Goal: Find specific page/section: Find specific page/section

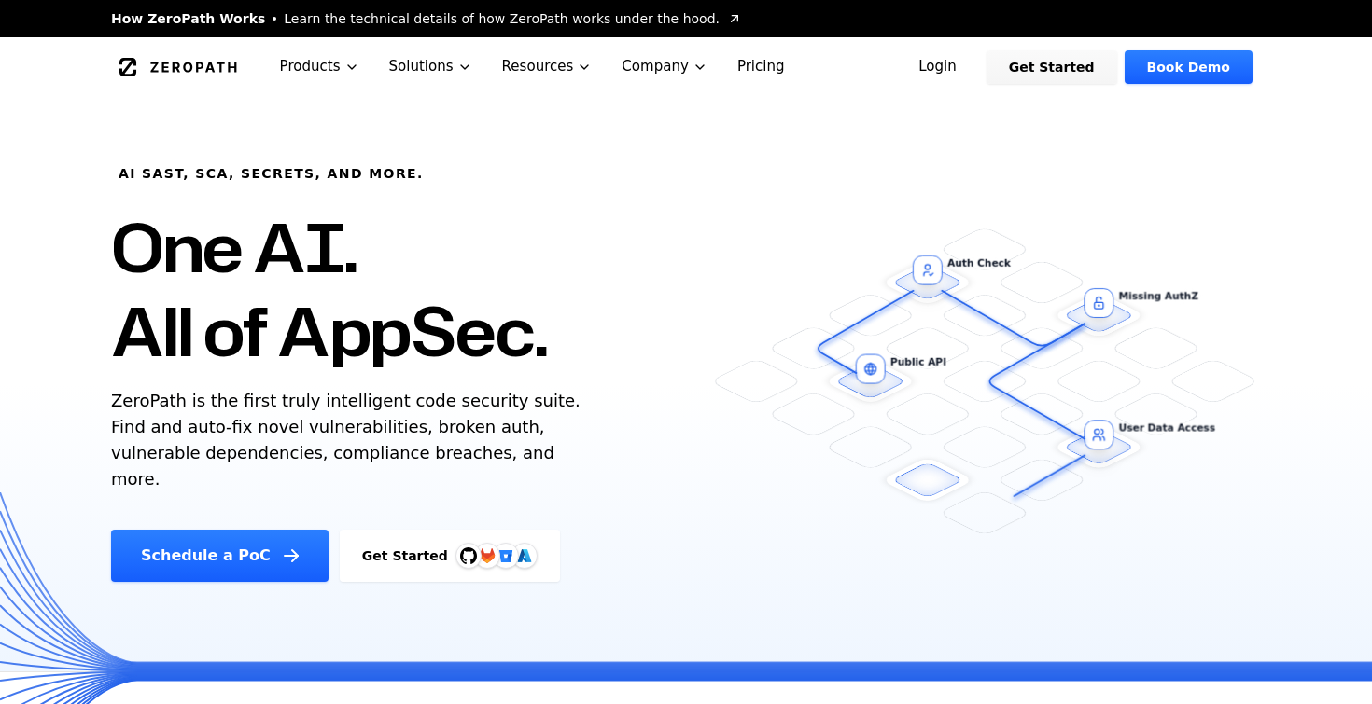
click at [960, 70] on link "Login" at bounding box center [937, 67] width 83 height 34
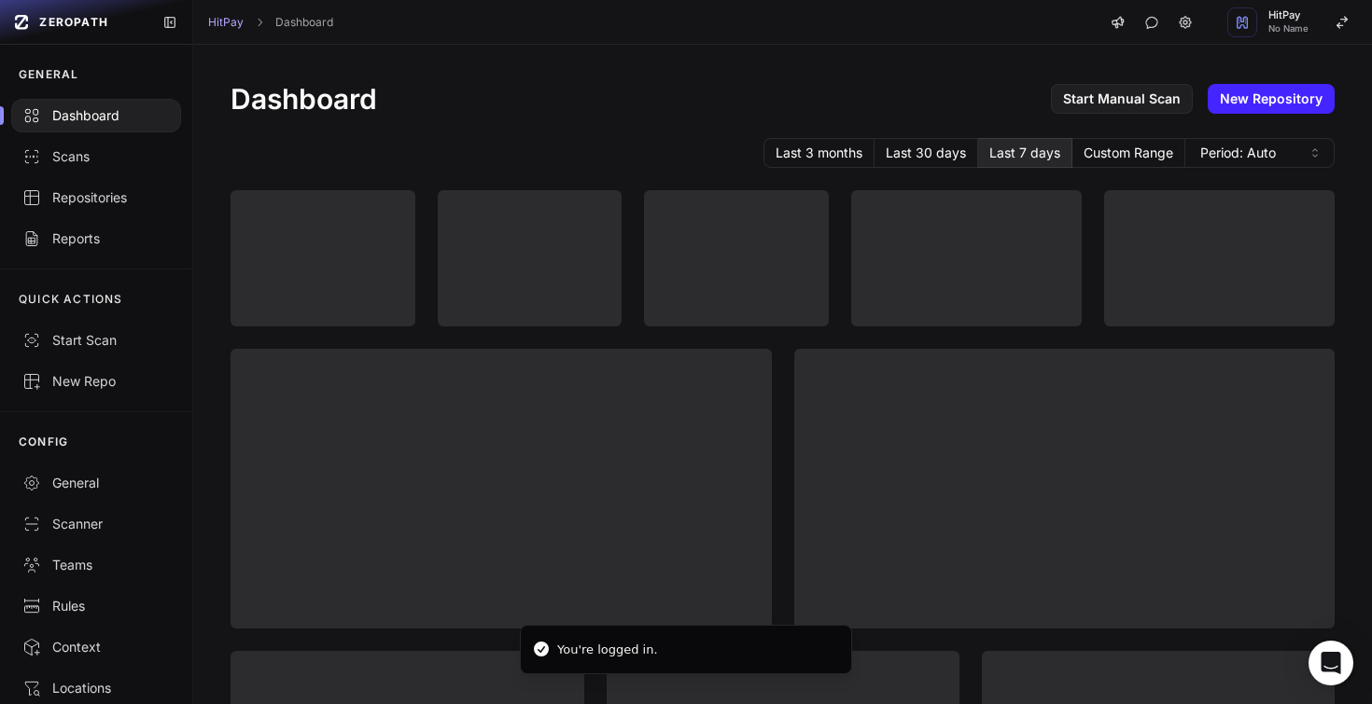
scroll to position [22, 0]
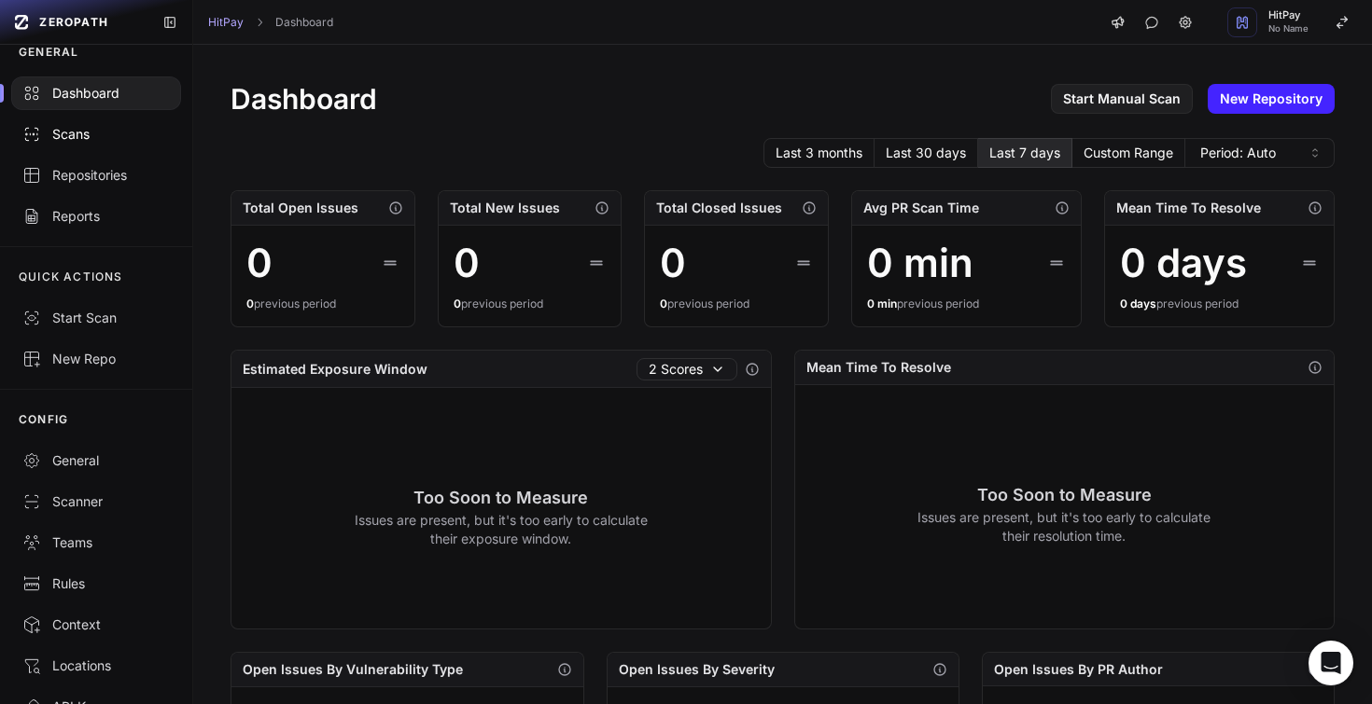
click at [76, 124] on link "Scans" at bounding box center [96, 134] width 192 height 41
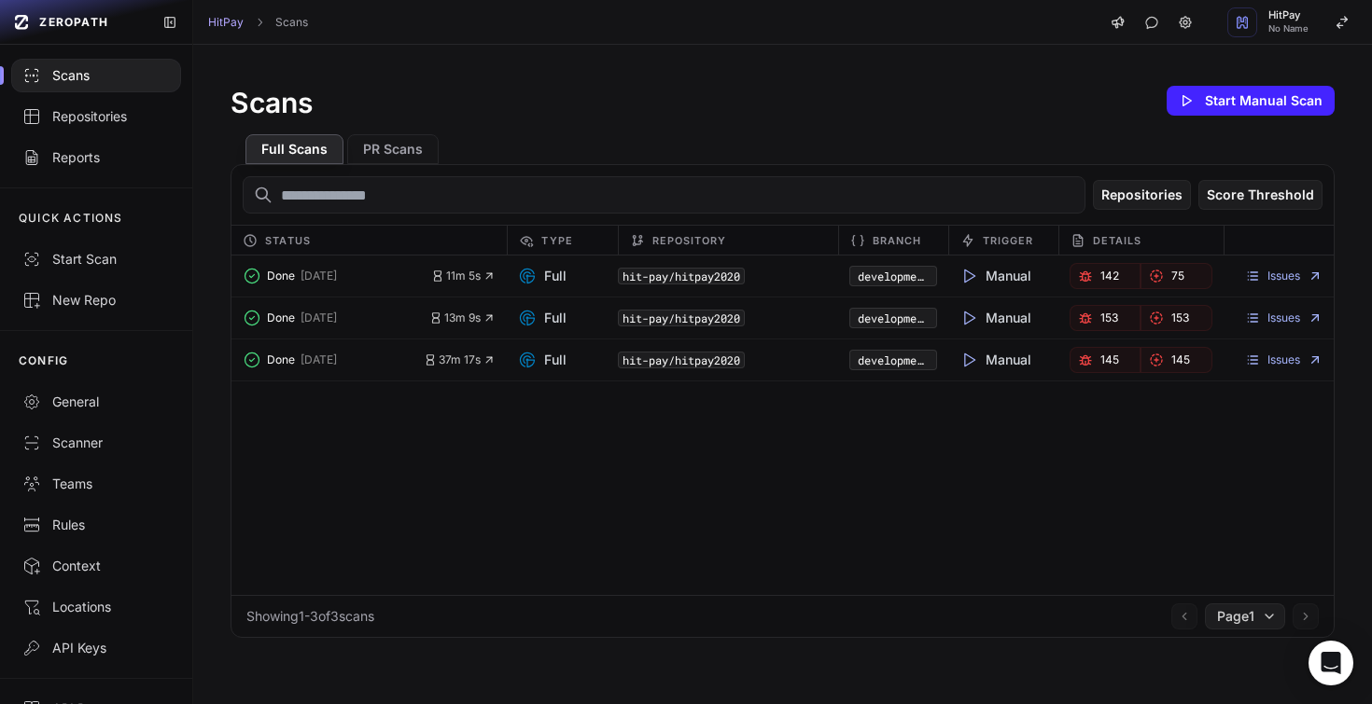
scroll to position [84, 0]
click at [77, 406] on div "General" at bounding box center [95, 399] width 147 height 19
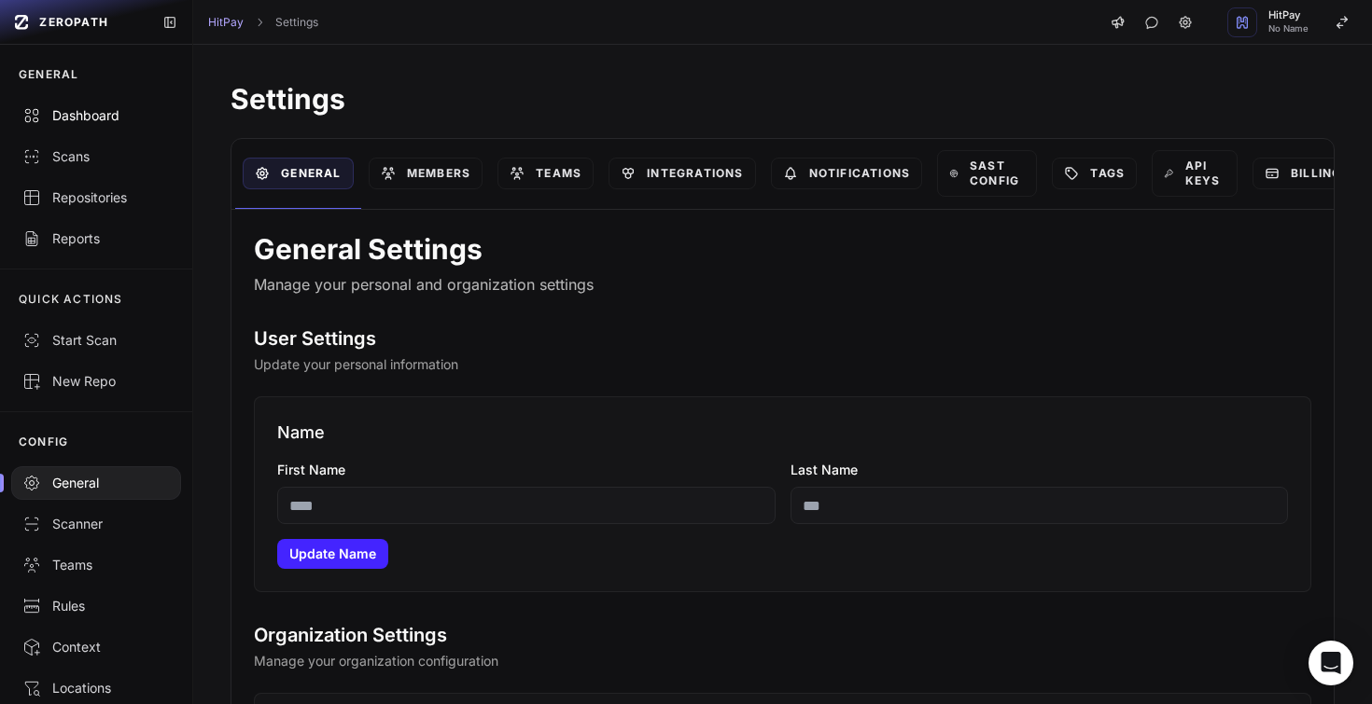
click at [77, 107] on div "Dashboard" at bounding box center [95, 115] width 147 height 19
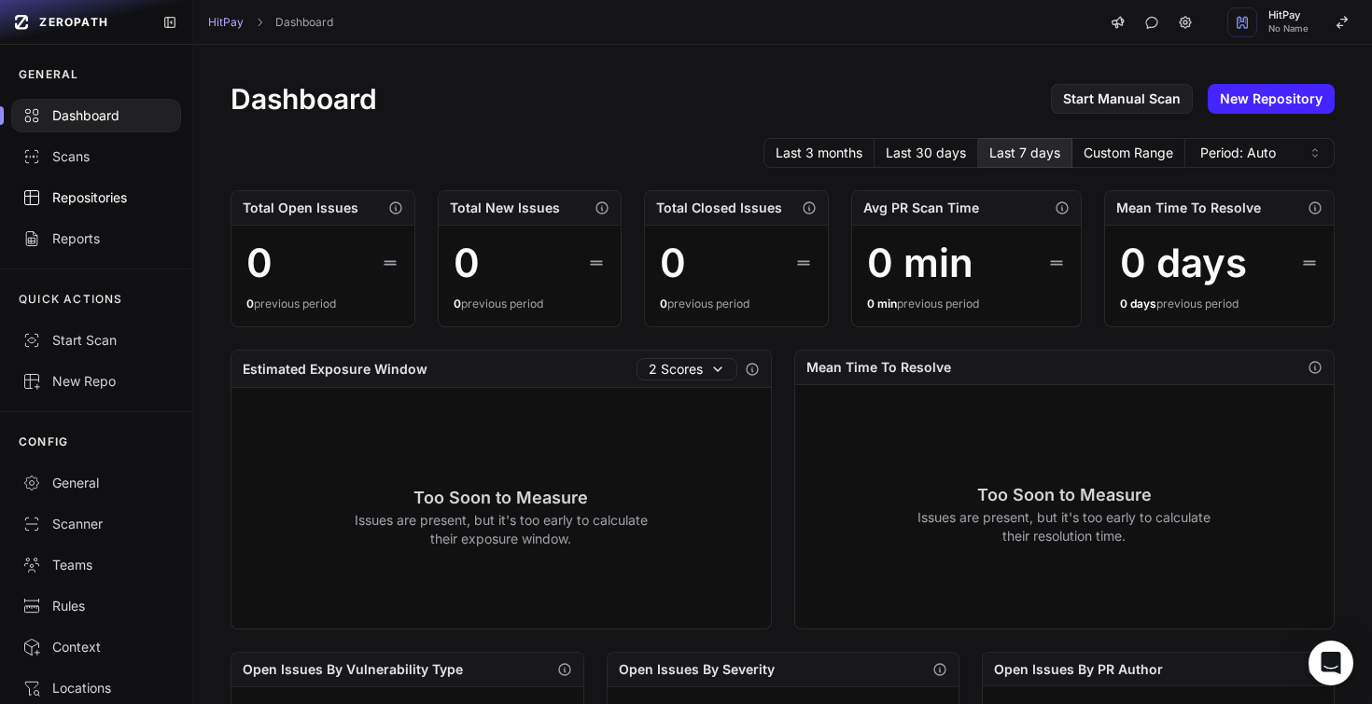
click at [76, 210] on link "Repositories" at bounding box center [96, 197] width 192 height 41
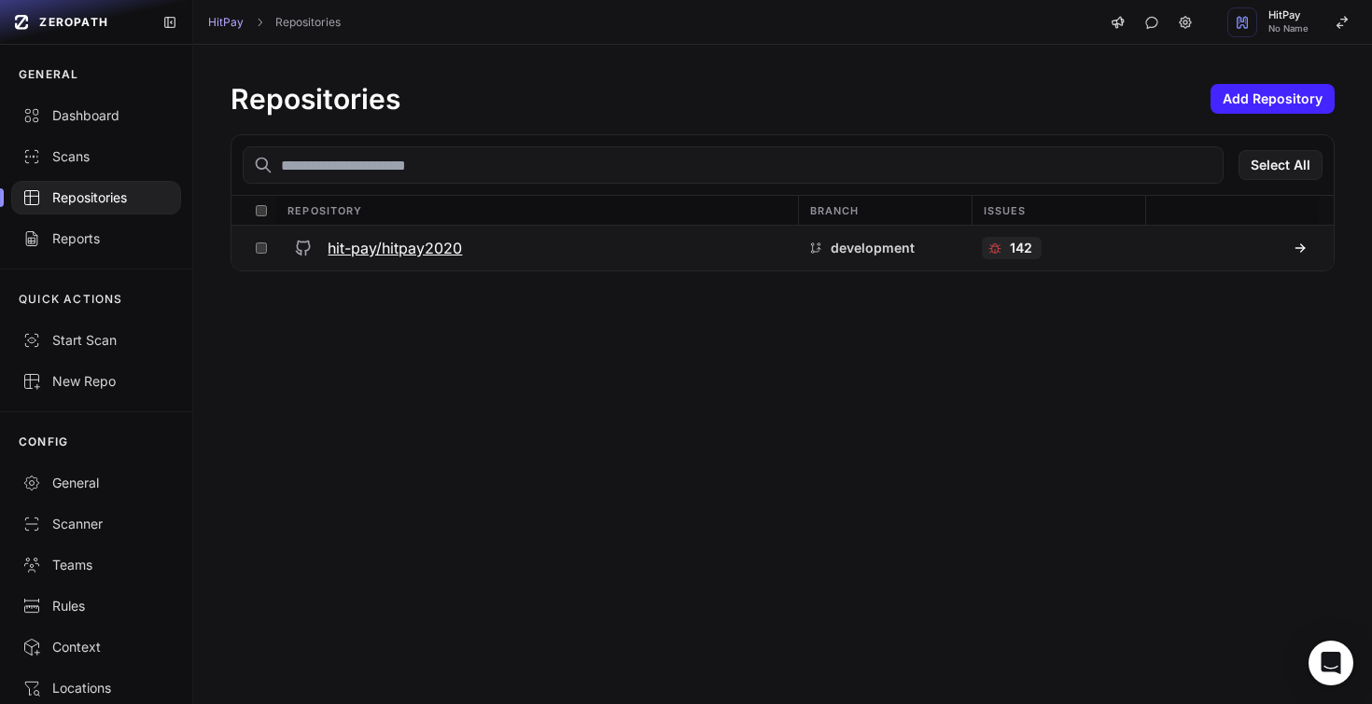
click at [1012, 245] on p "142" at bounding box center [1021, 248] width 22 height 19
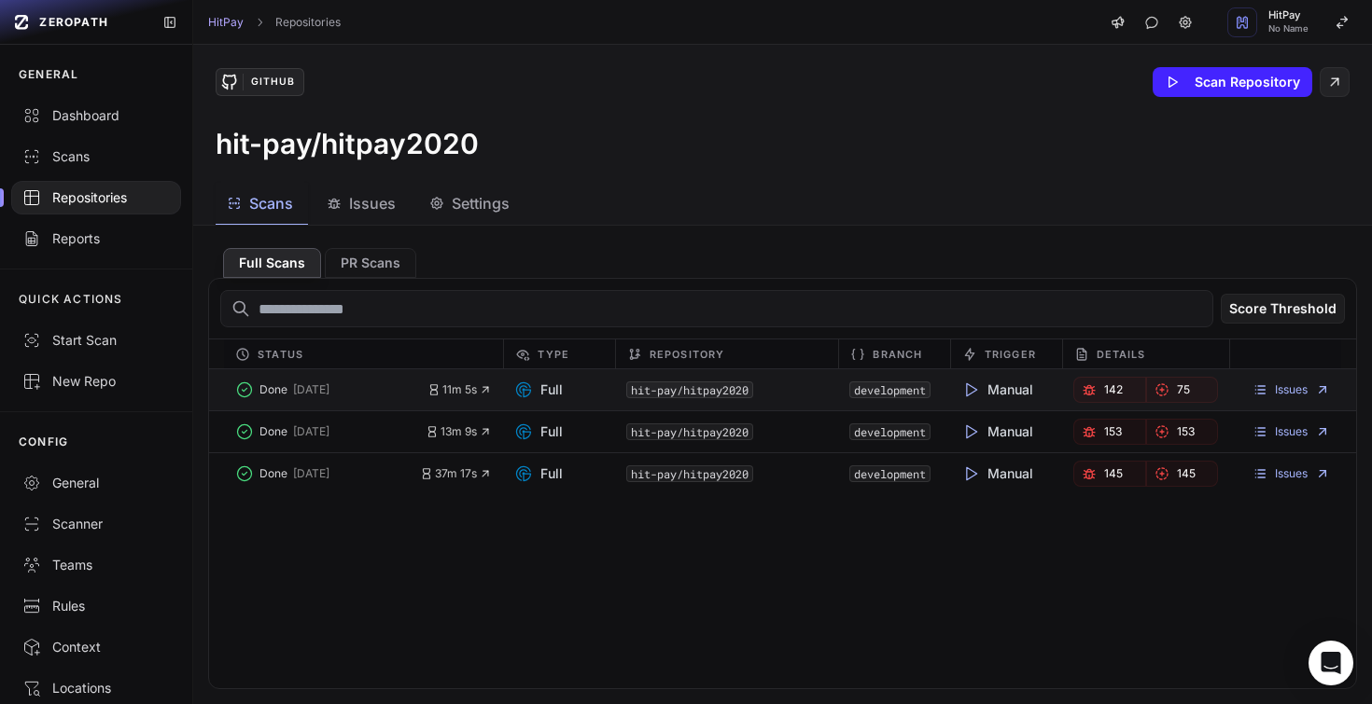
click at [1168, 388] on icon "button" at bounding box center [1161, 390] width 15 height 15
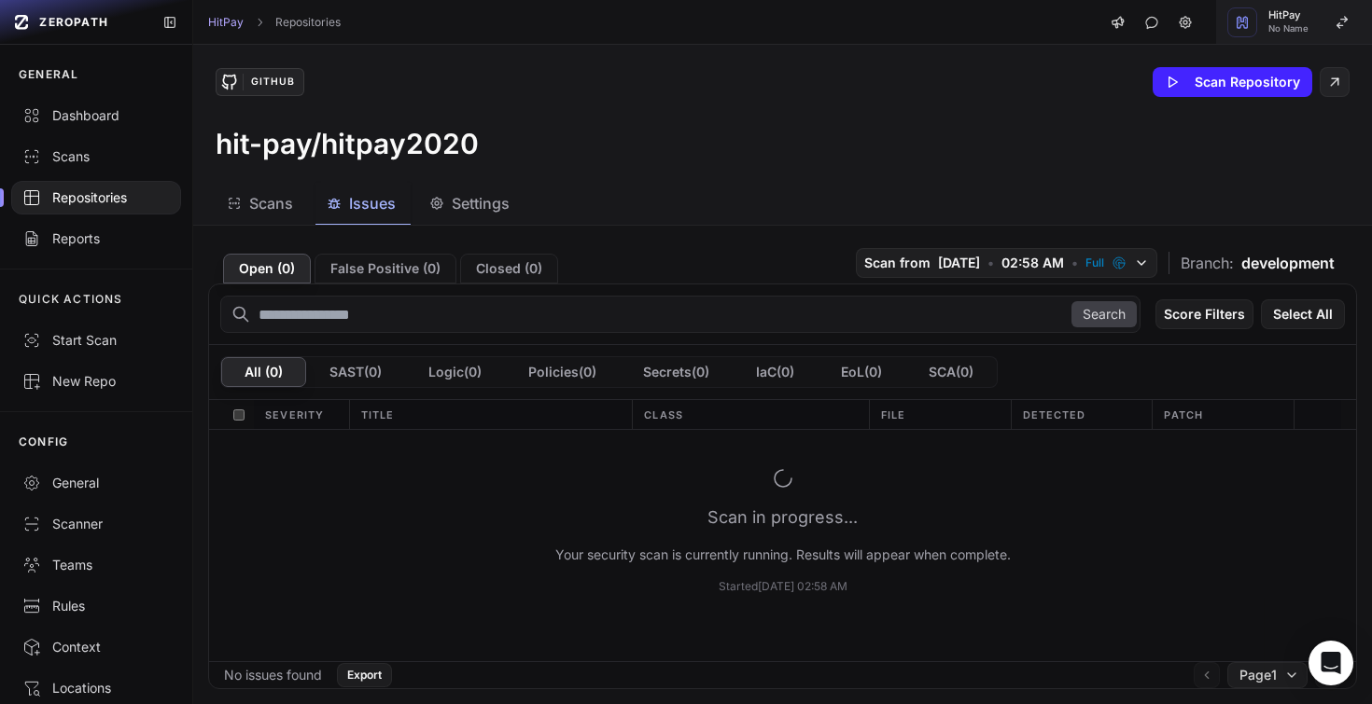
click at [1295, 21] on span "HitPay" at bounding box center [1288, 15] width 40 height 10
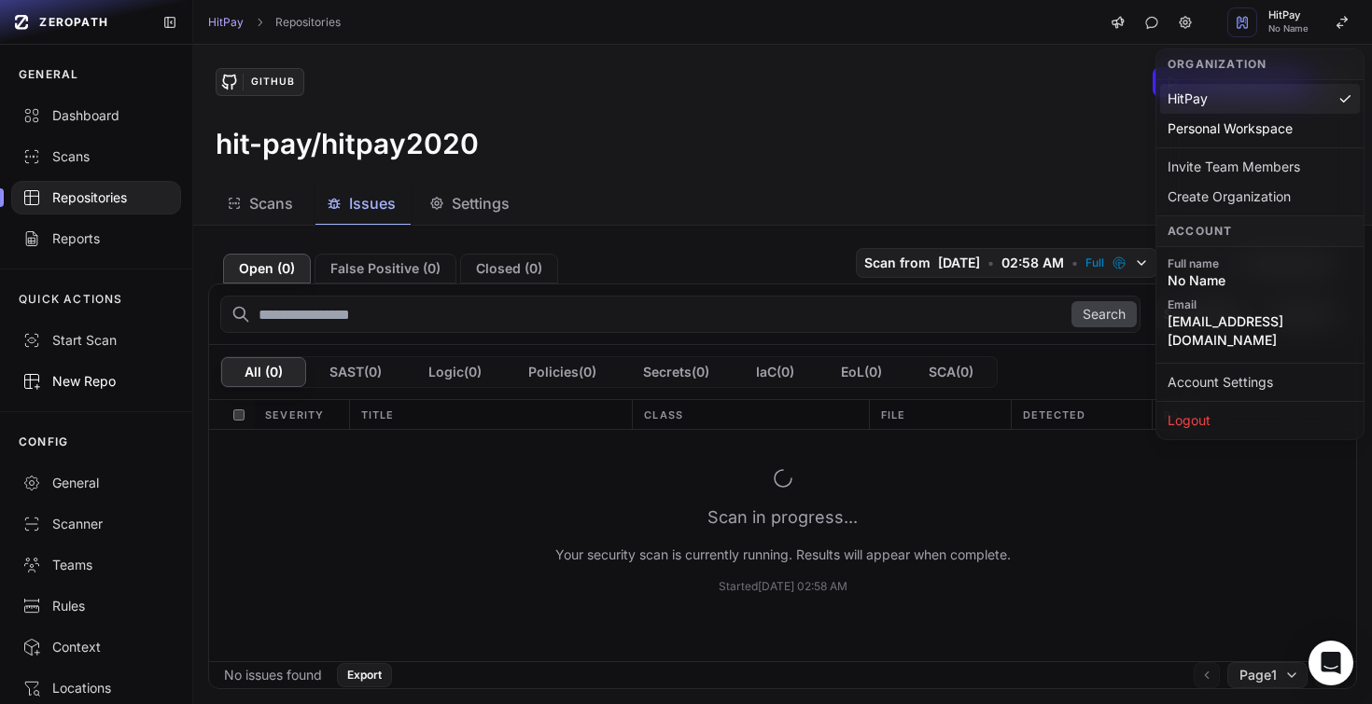
scroll to position [19, 0]
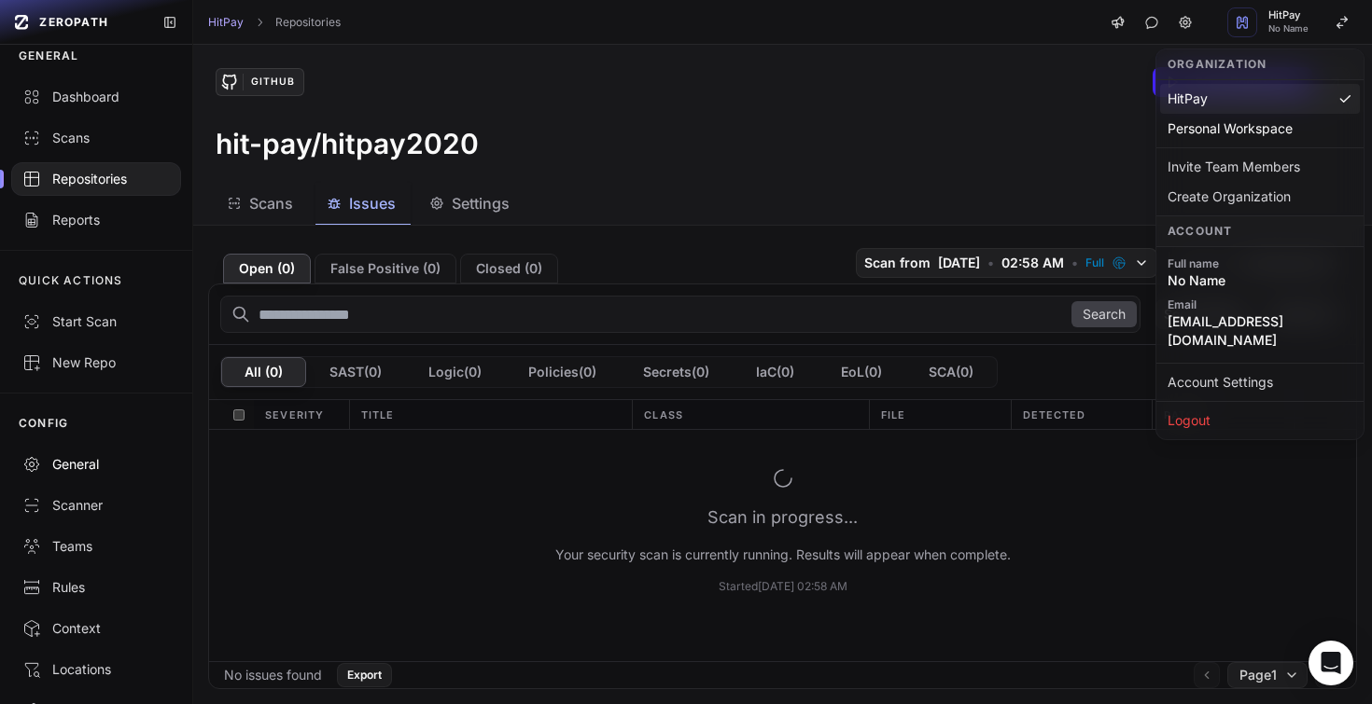
click at [84, 458] on div "General" at bounding box center [95, 464] width 147 height 19
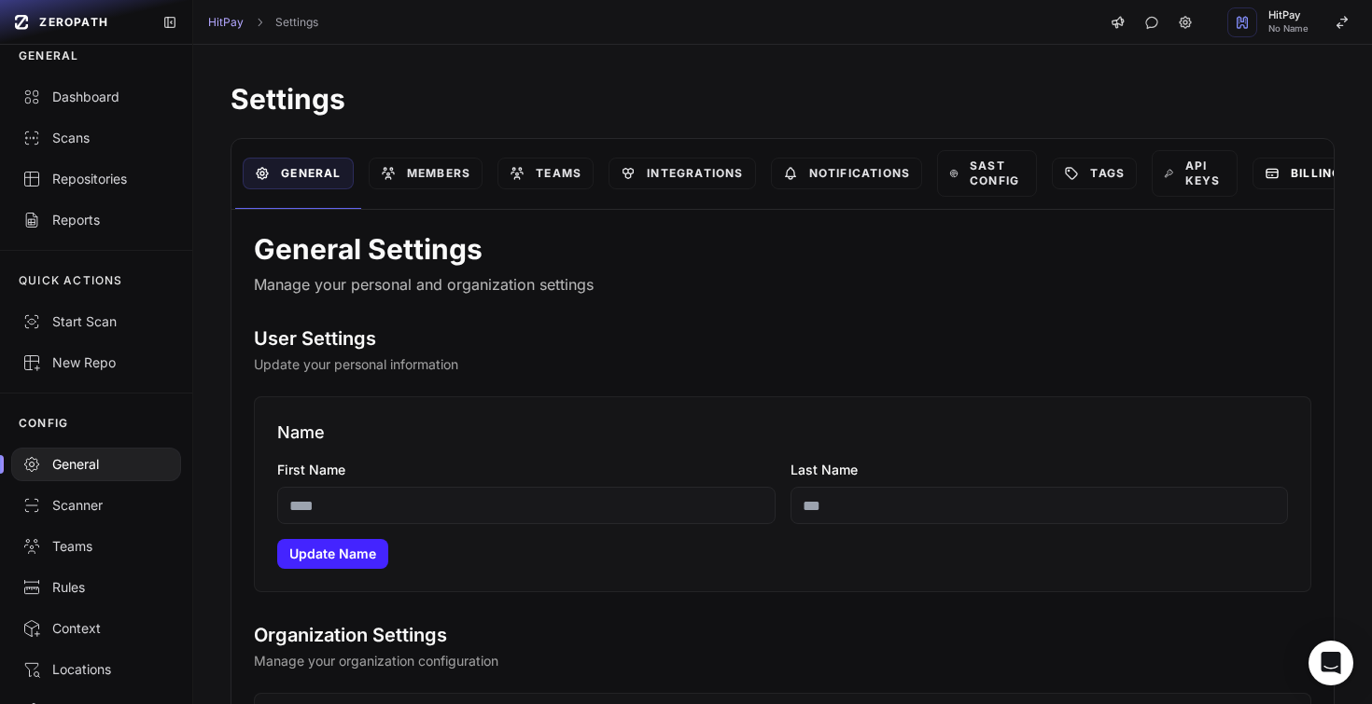
click at [1295, 172] on link "Billing" at bounding box center [1302, 174] width 101 height 32
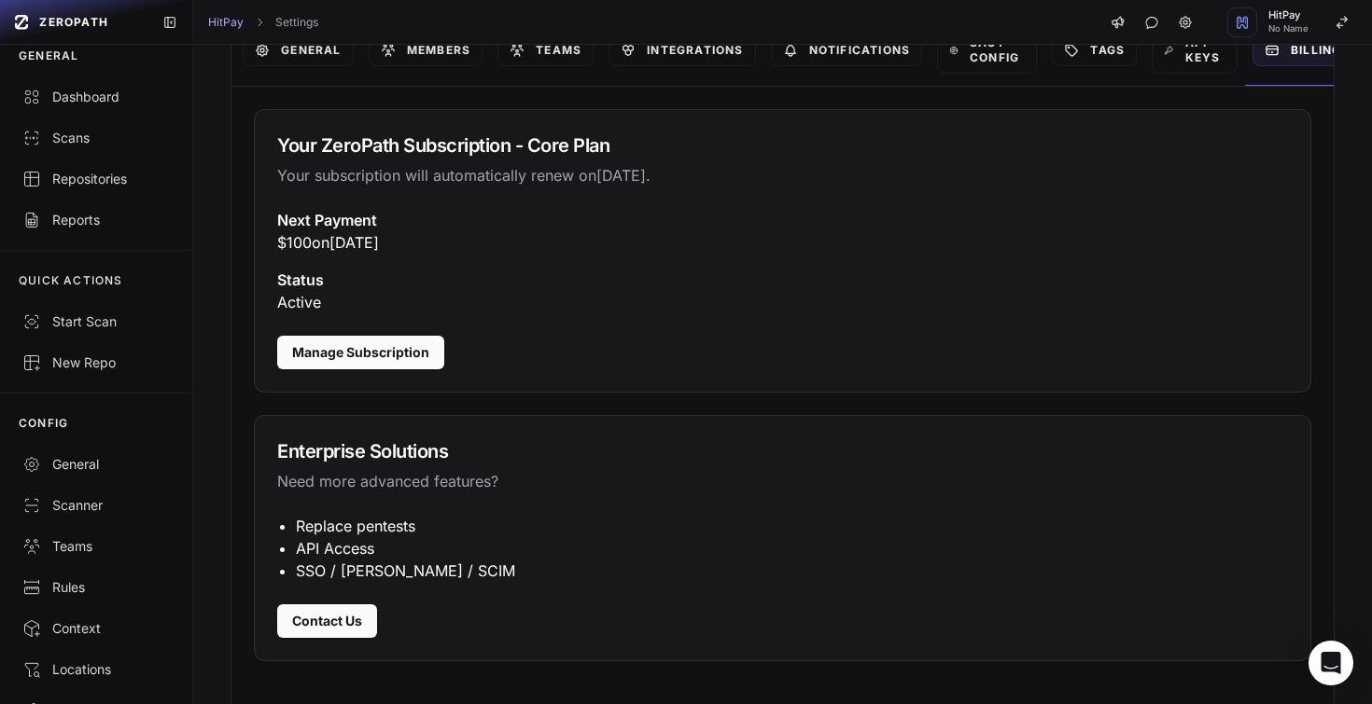
scroll to position [126, 0]
